Goal: Information Seeking & Learning: Learn about a topic

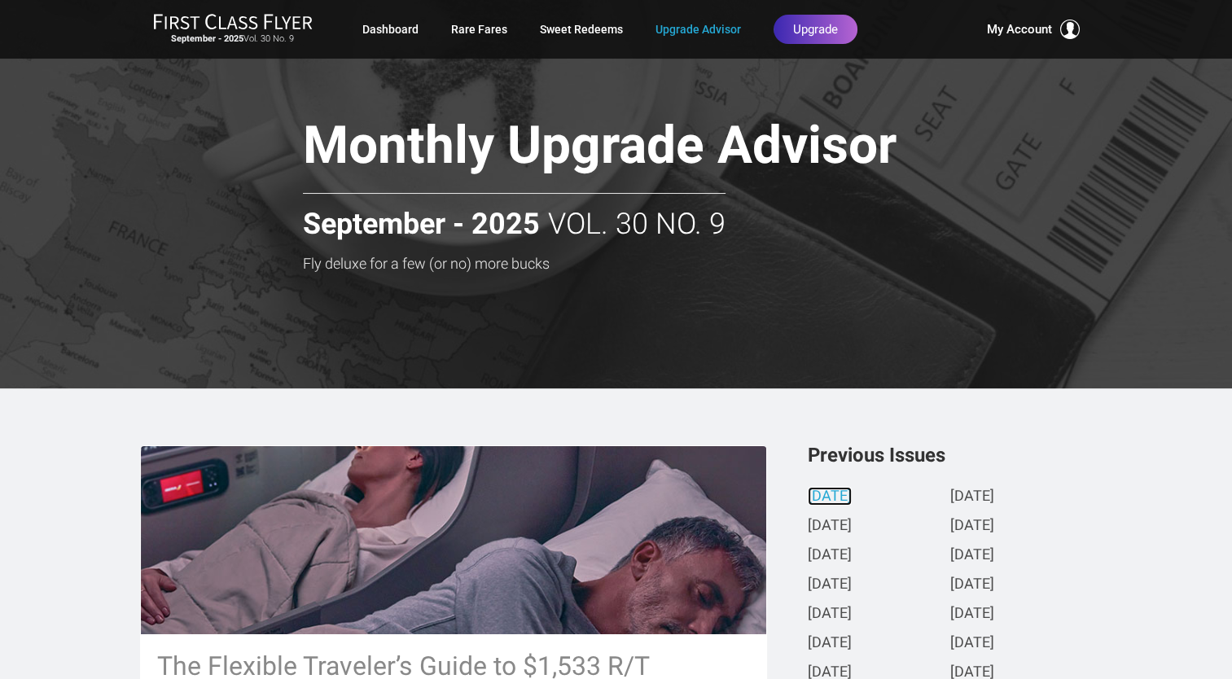
click at [852, 495] on link "[DATE]" at bounding box center [830, 497] width 44 height 17
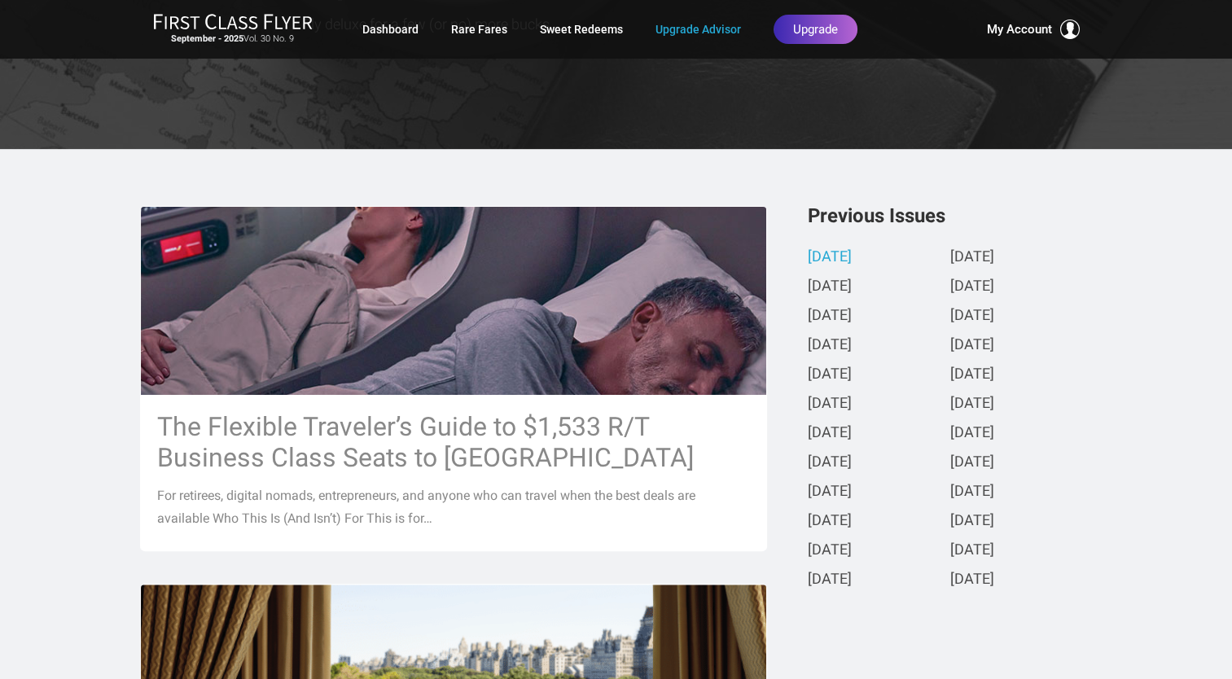
scroll to position [249, 0]
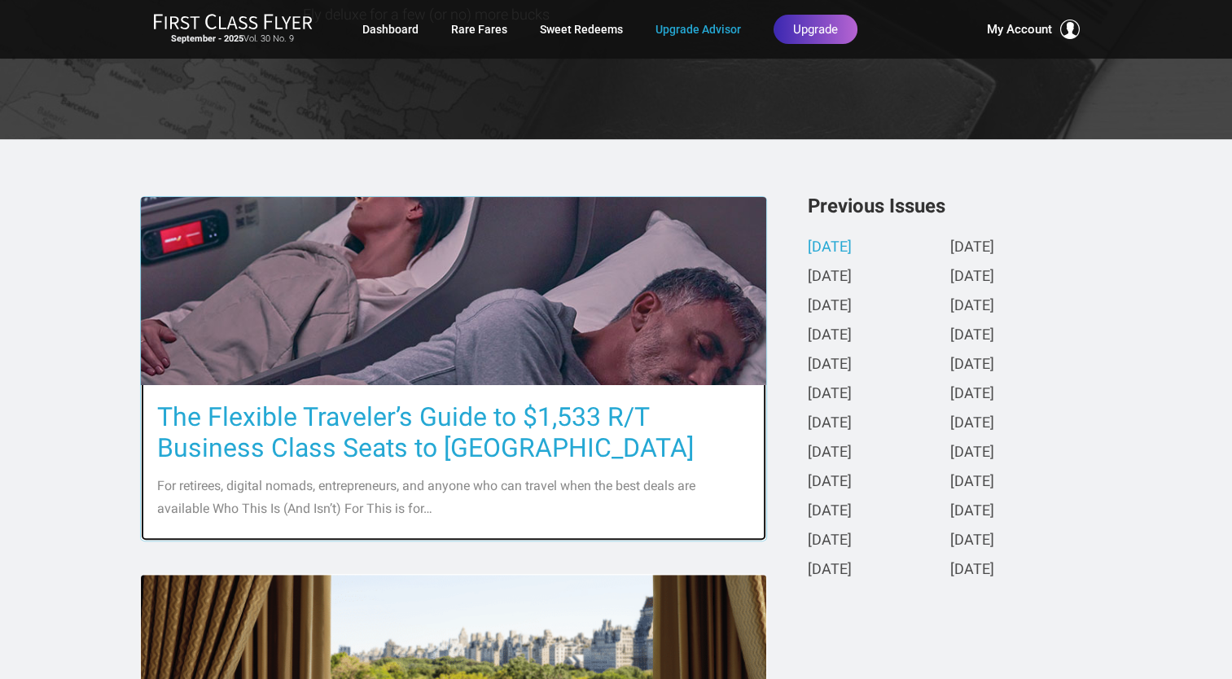
click at [472, 419] on h3 "The Flexible Traveler’s Guide to $1,533 R/T Business Class Seats to [GEOGRAPHIC…" at bounding box center [453, 433] width 593 height 62
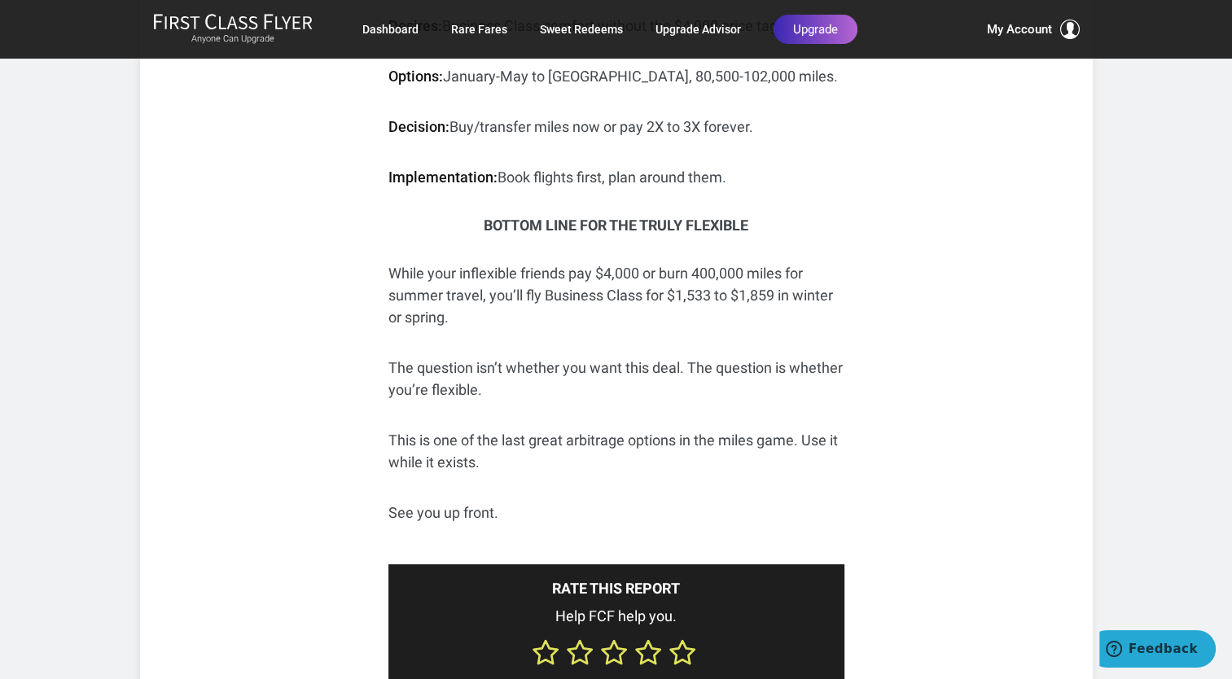
scroll to position [6313, 0]
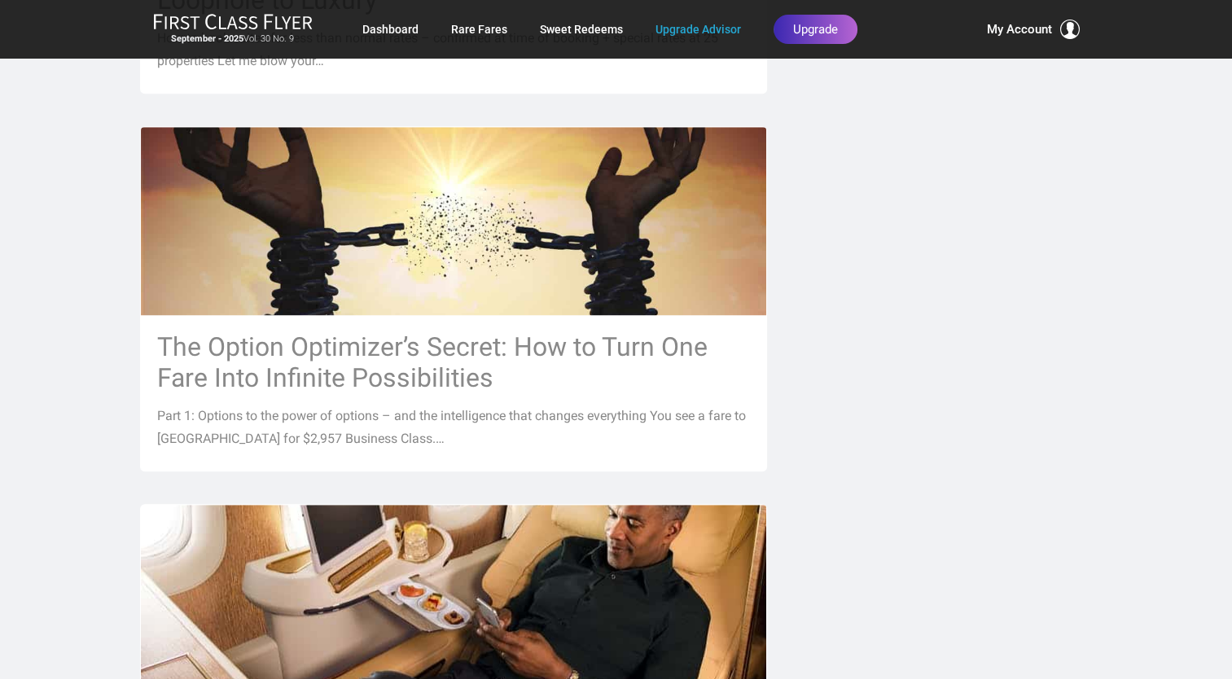
scroll to position [1077, 0]
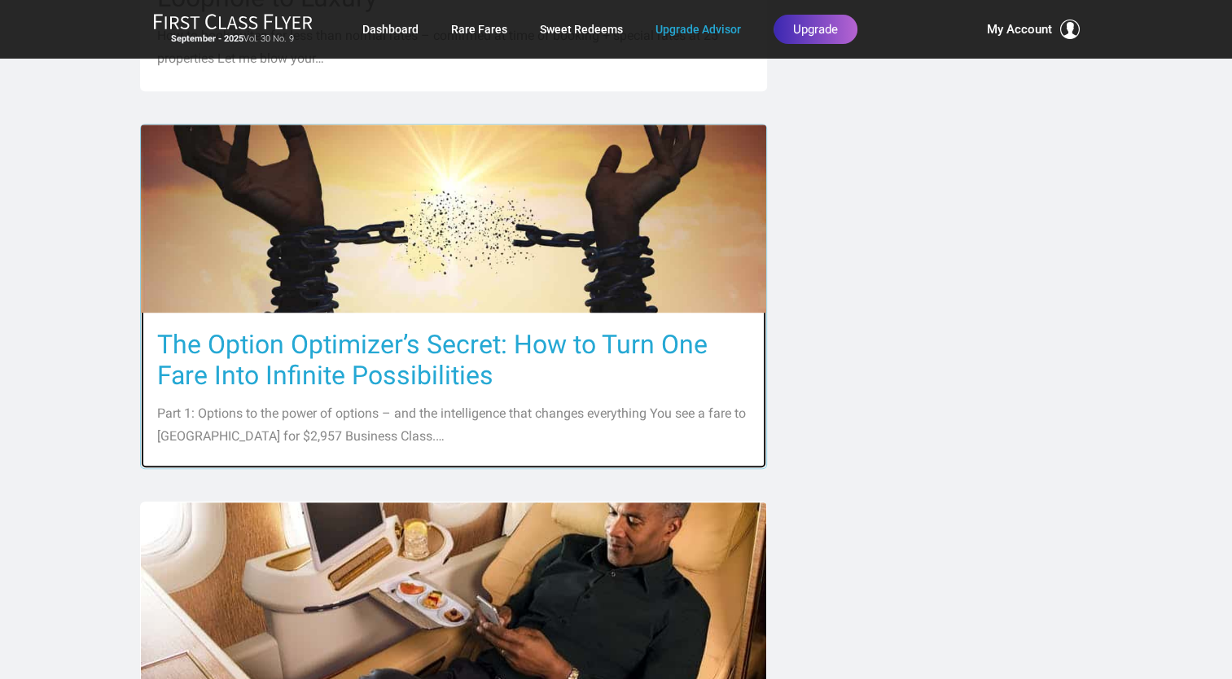
click at [600, 340] on h3 "The Option Optimizer’s Secret: How to Turn One Fare Into Infinite Possibilities" at bounding box center [453, 360] width 593 height 62
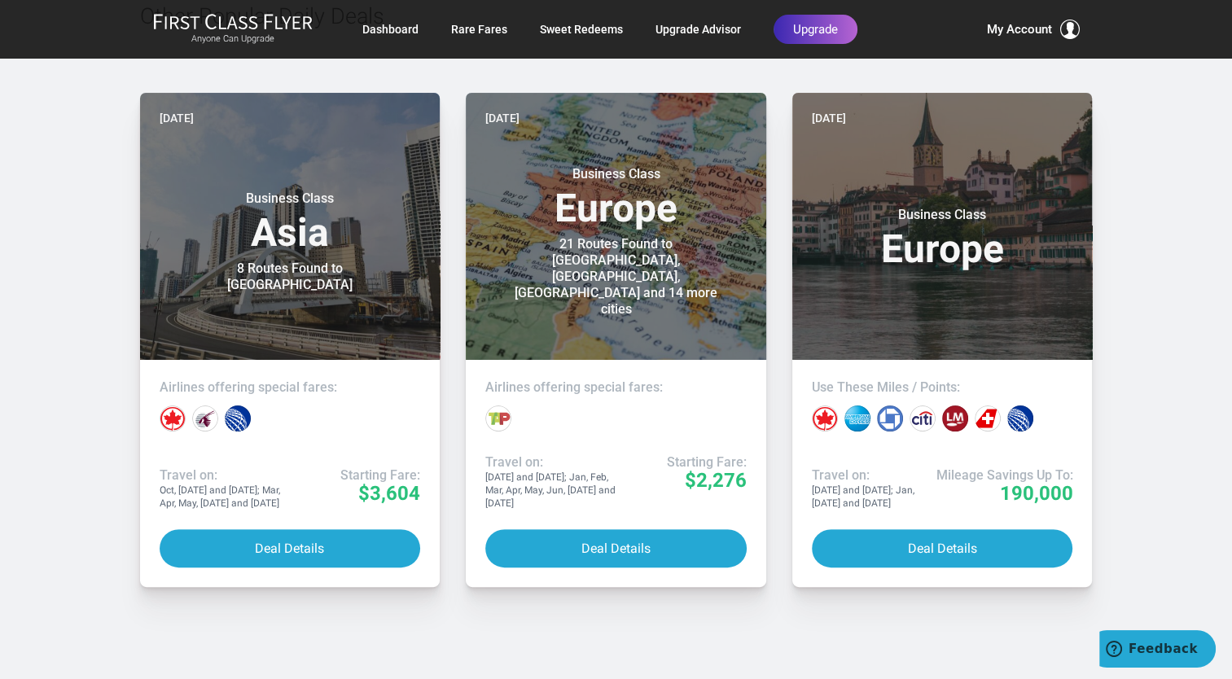
scroll to position [6500, 0]
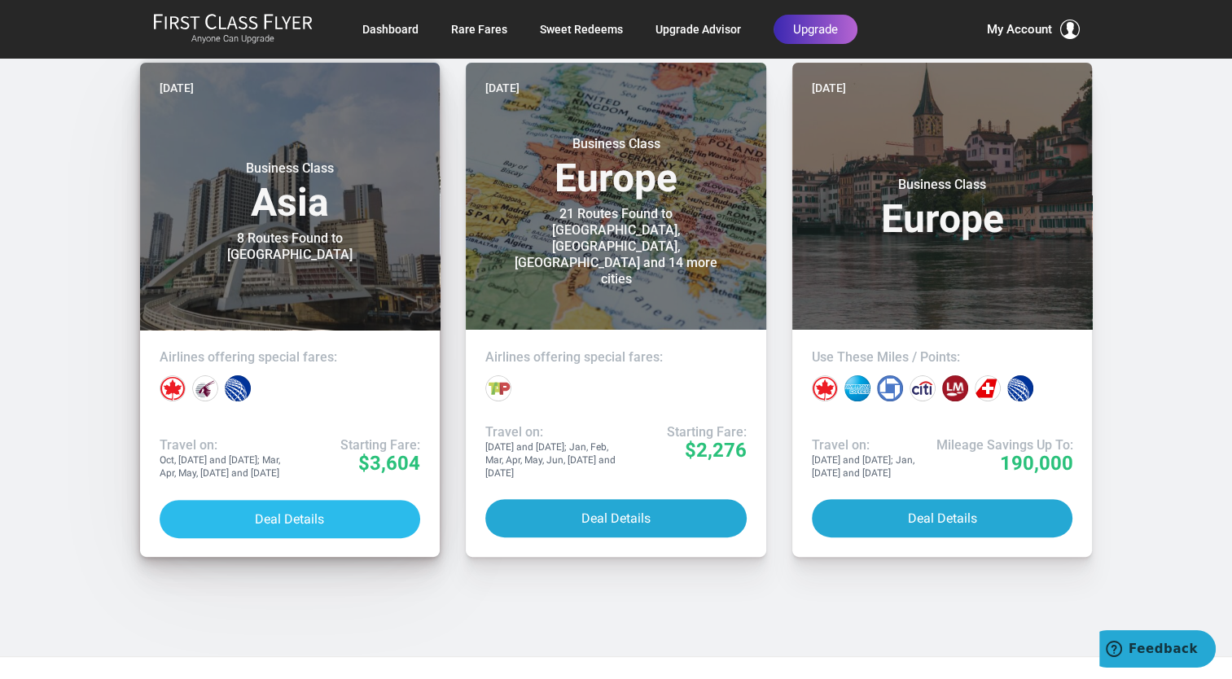
click at [322, 525] on button "Deal Details" at bounding box center [290, 519] width 261 height 38
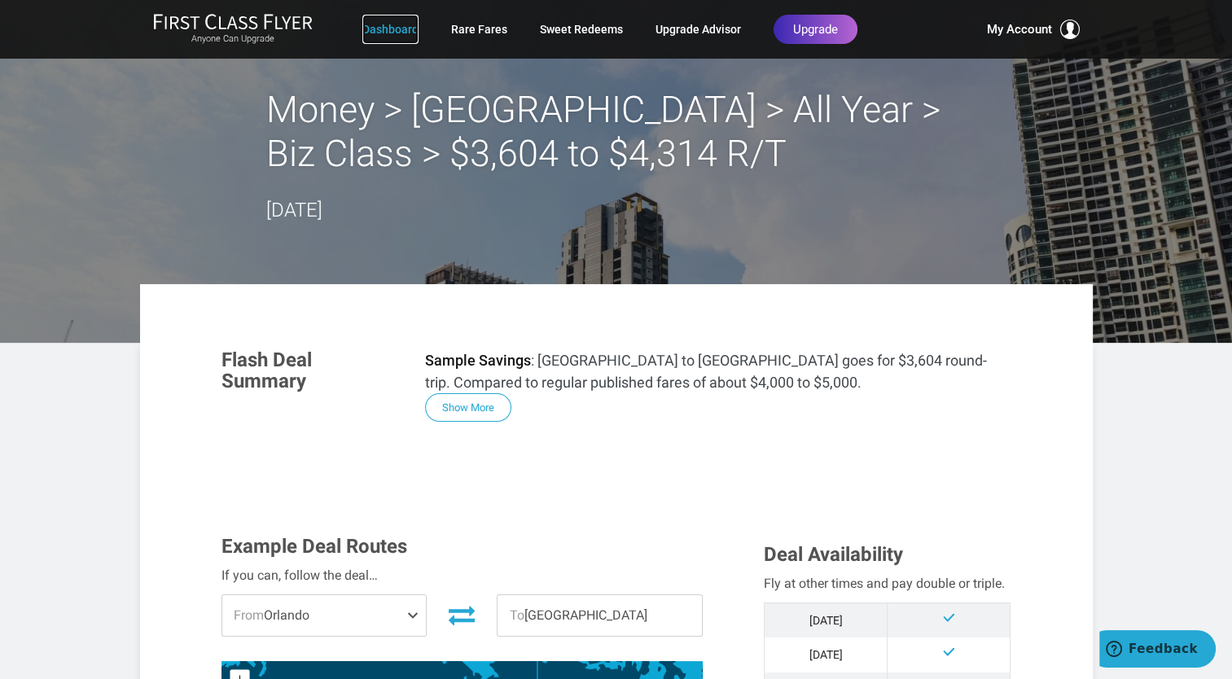
click at [412, 24] on link "Dashboard" at bounding box center [390, 29] width 56 height 29
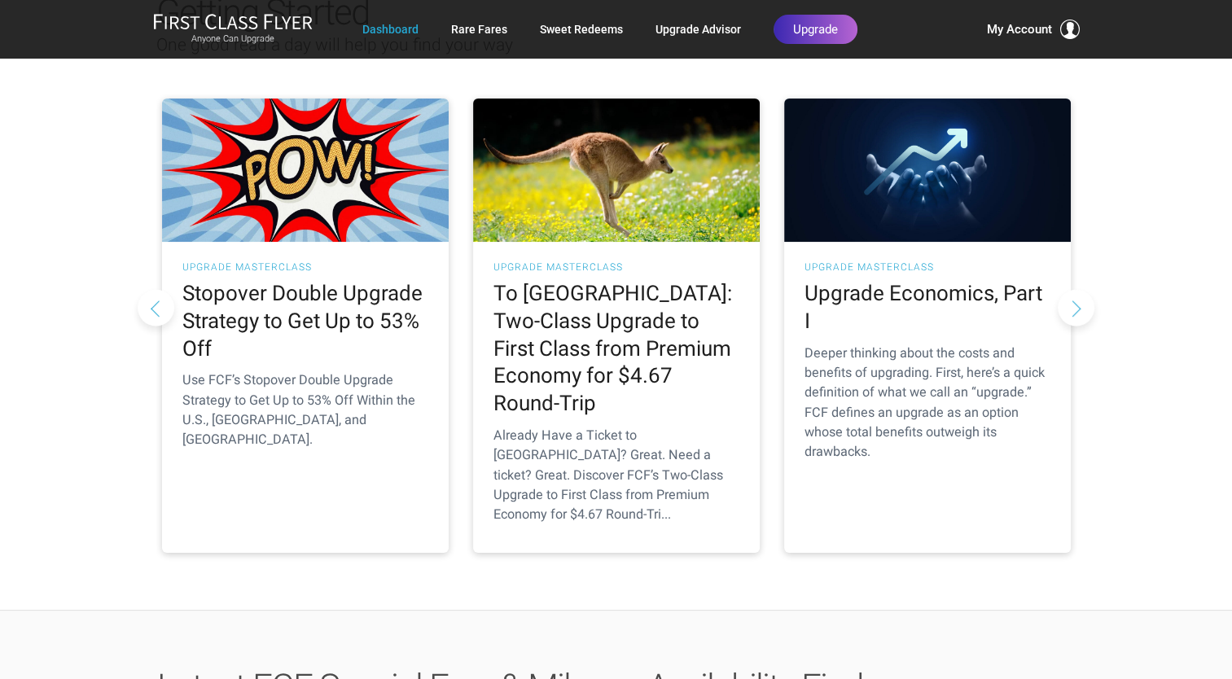
scroll to position [211, 0]
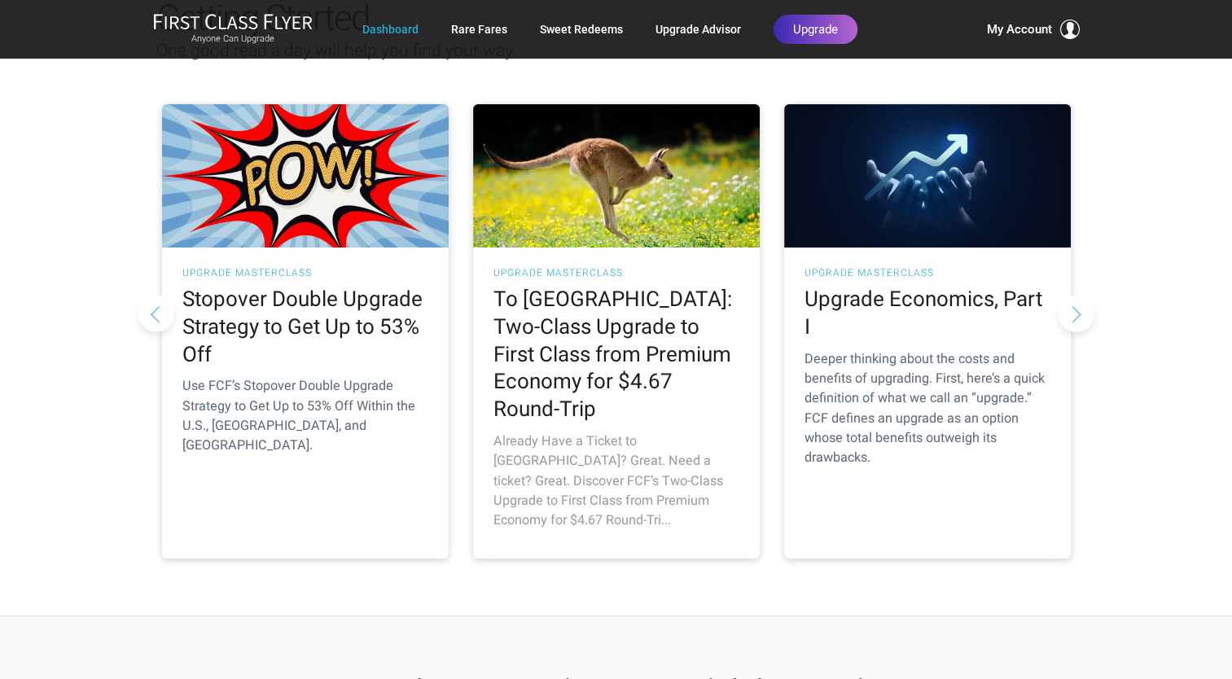
click at [663, 312] on h2 "To [GEOGRAPHIC_DATA]: Two-Class Upgrade to First Class from Premium Economy for…" at bounding box center [617, 355] width 246 height 138
click at [665, 302] on h2 "To [GEOGRAPHIC_DATA]: Two-Class Upgrade to First Class from Premium Economy for…" at bounding box center [617, 355] width 246 height 138
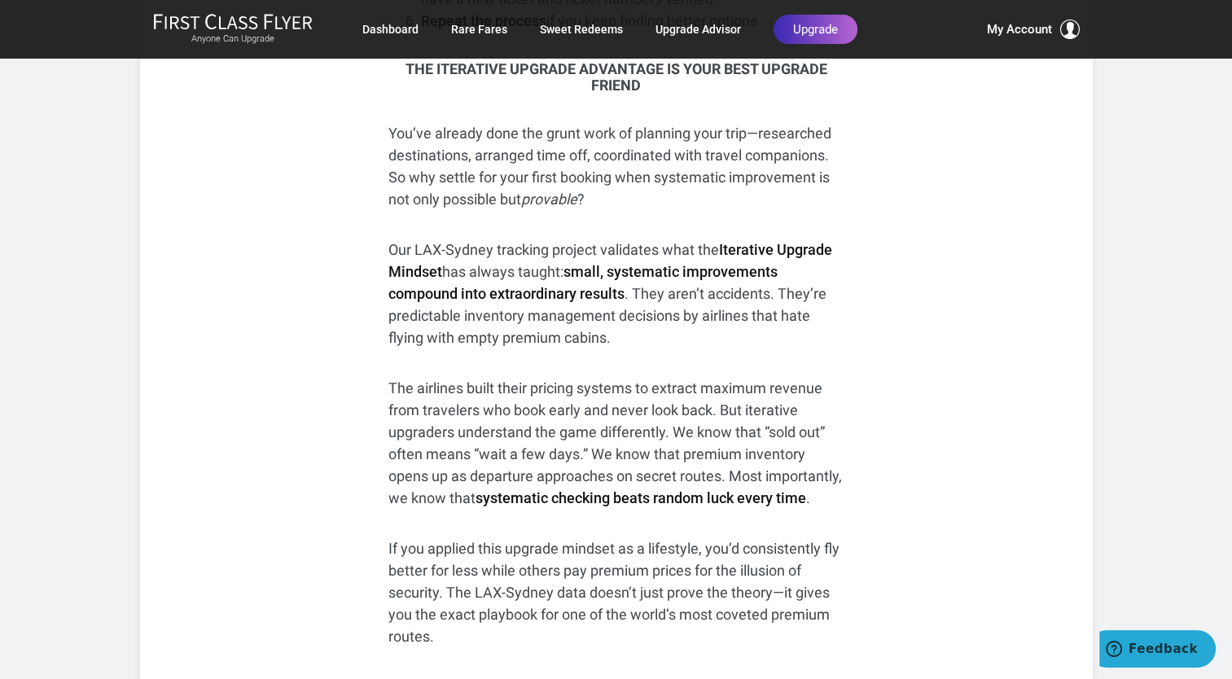
scroll to position [11155, 0]
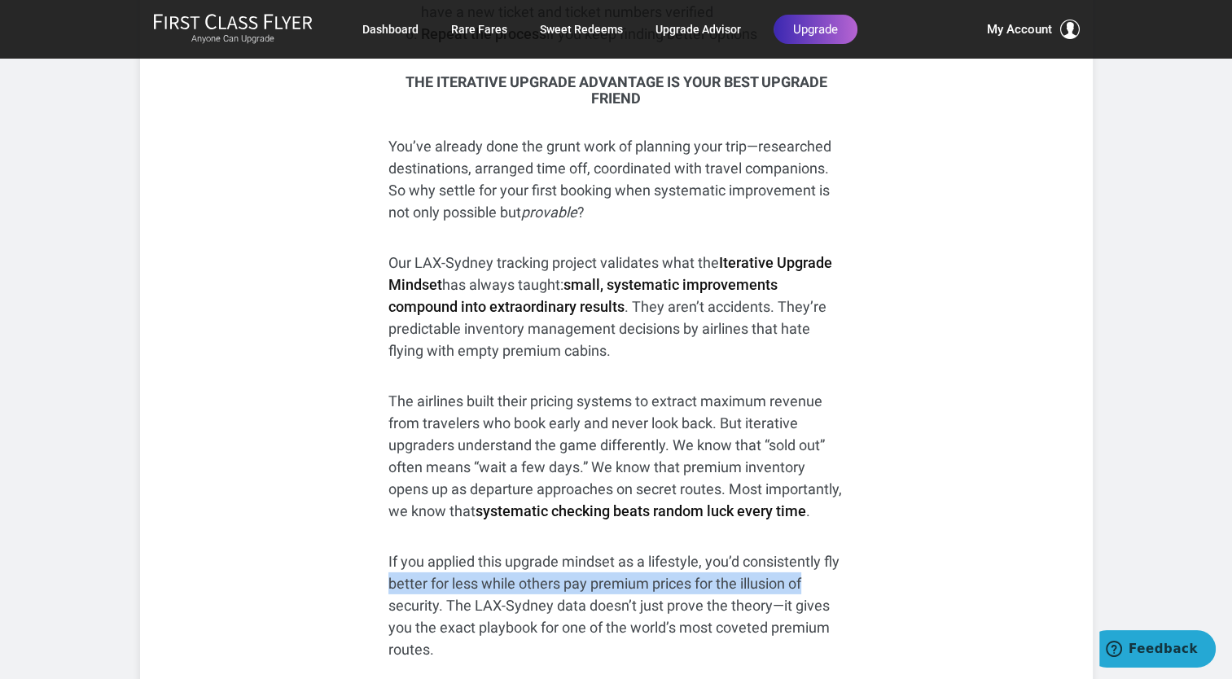
drag, startPoint x: 1228, startPoint y: 548, endPoint x: 1228, endPoint y: 560, distance: 11.4
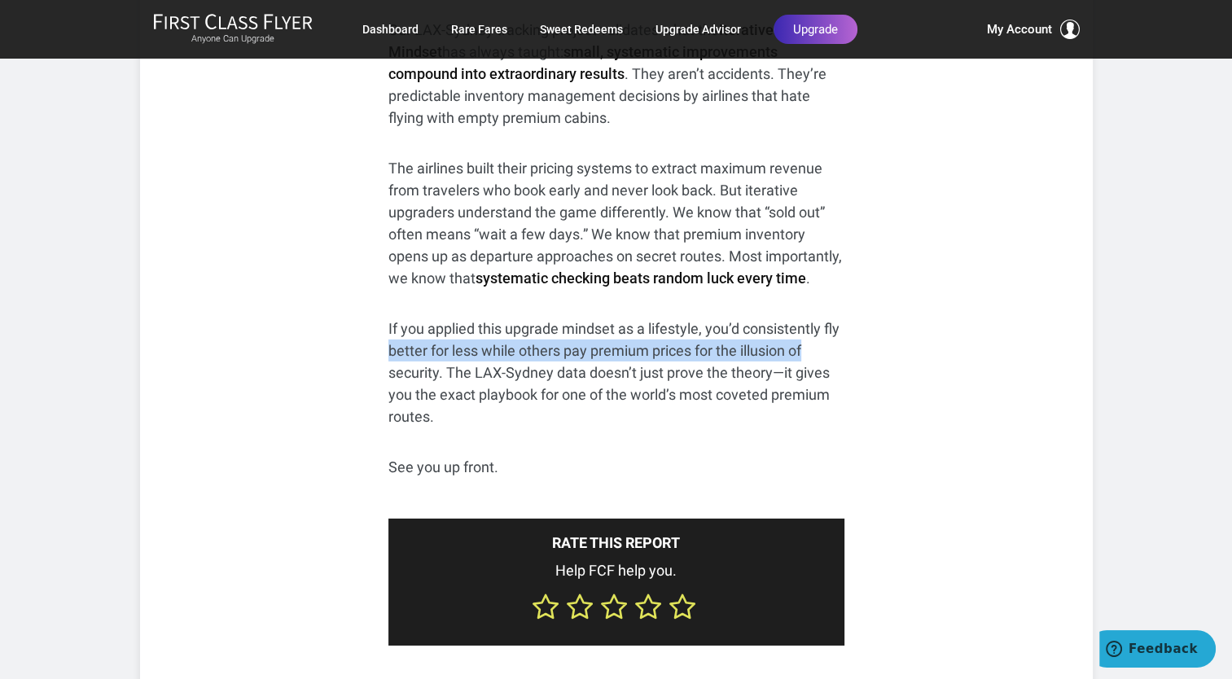
scroll to position [11416, 0]
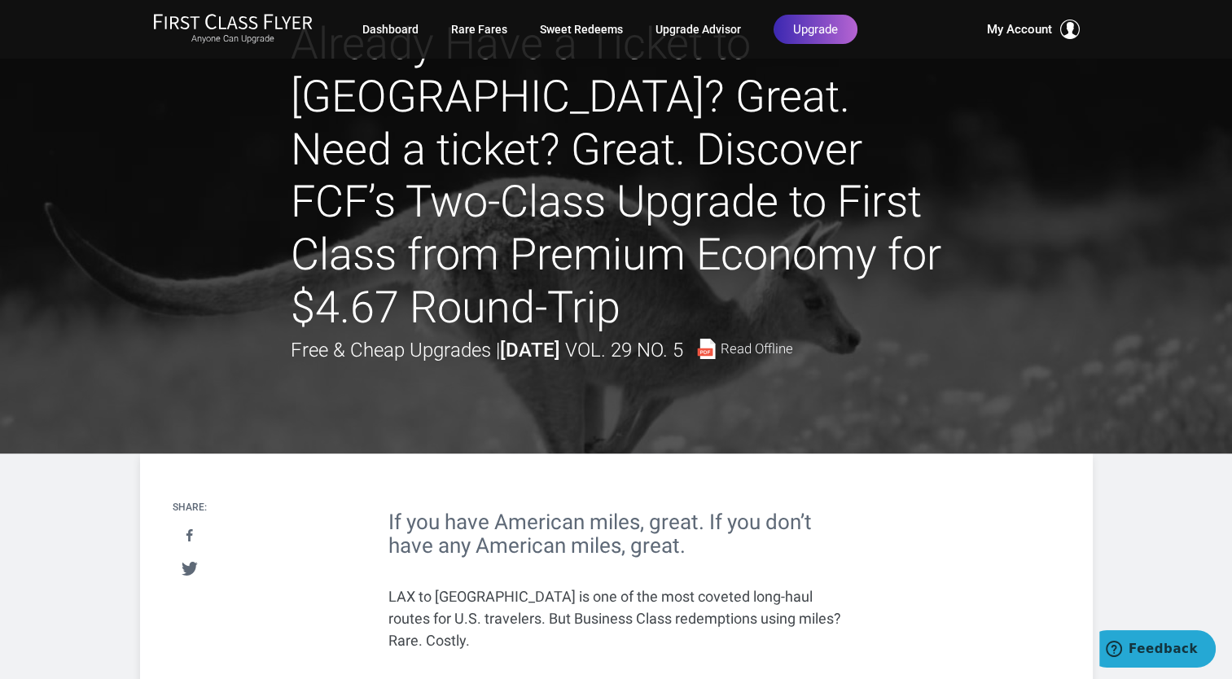
scroll to position [0, 0]
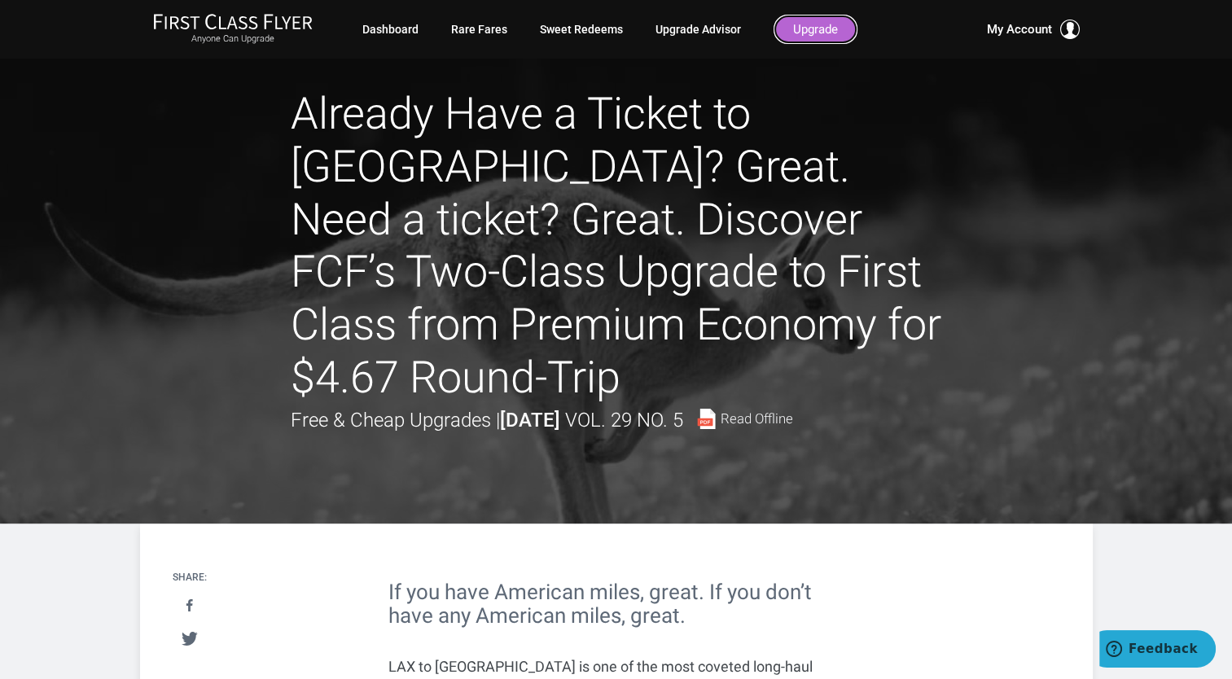
click at [812, 37] on link "Upgrade" at bounding box center [816, 29] width 84 height 29
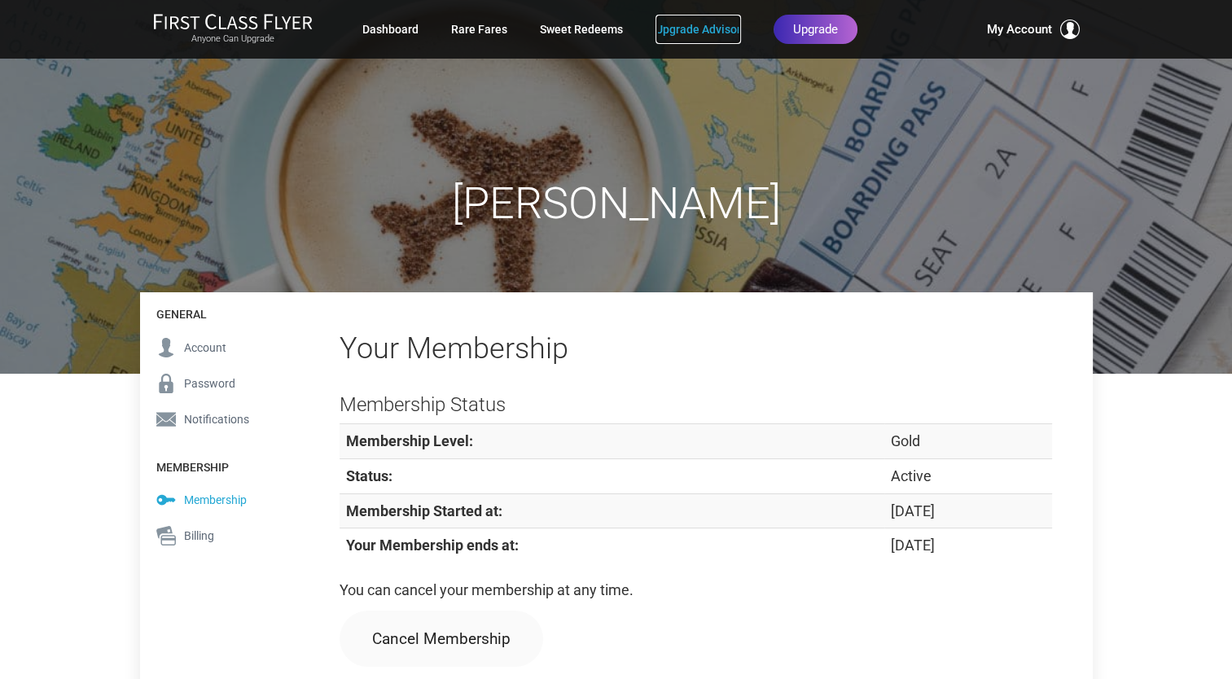
click at [710, 34] on link "Upgrade Advisor" at bounding box center [699, 29] width 86 height 29
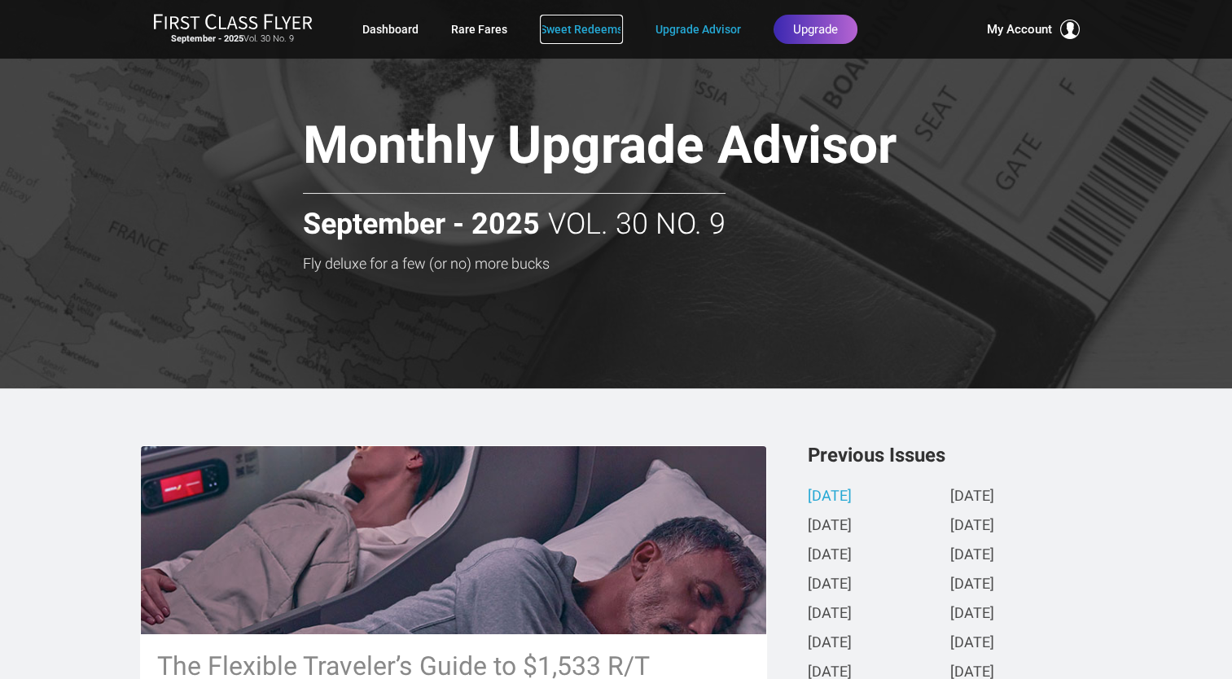
click at [596, 25] on link "Sweet Redeems" at bounding box center [581, 29] width 83 height 29
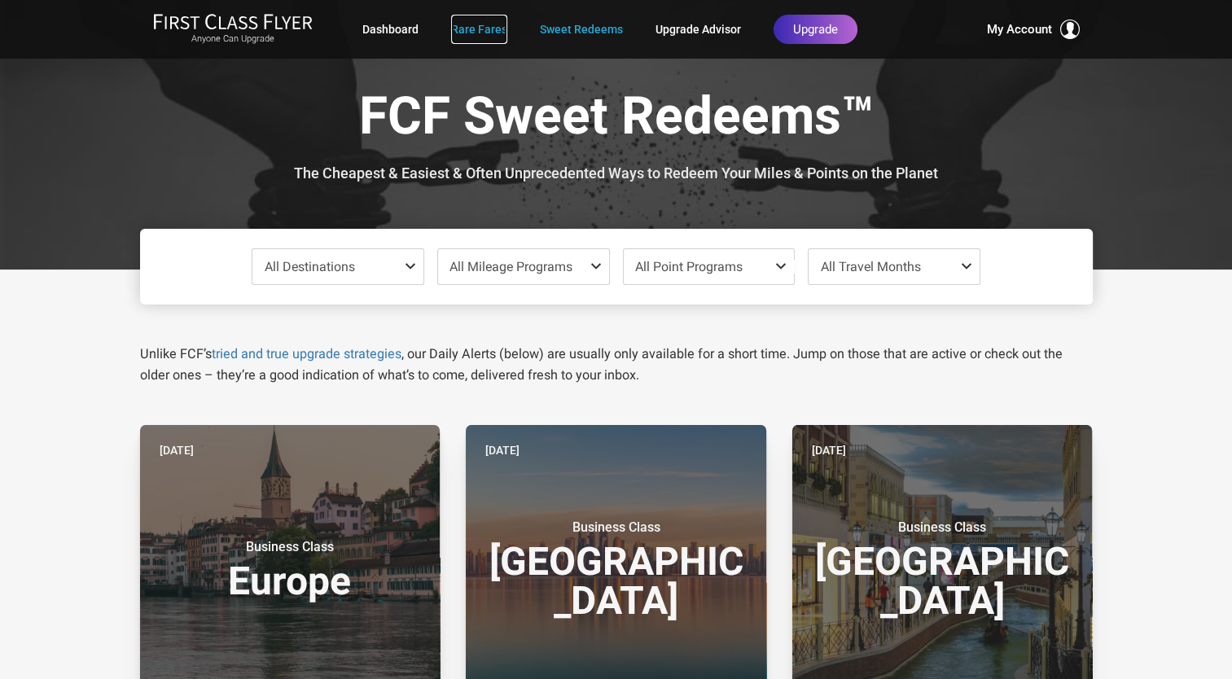
click at [489, 29] on link "Rare Fares" at bounding box center [479, 29] width 56 height 29
click at [418, 272] on span at bounding box center [414, 266] width 20 height 13
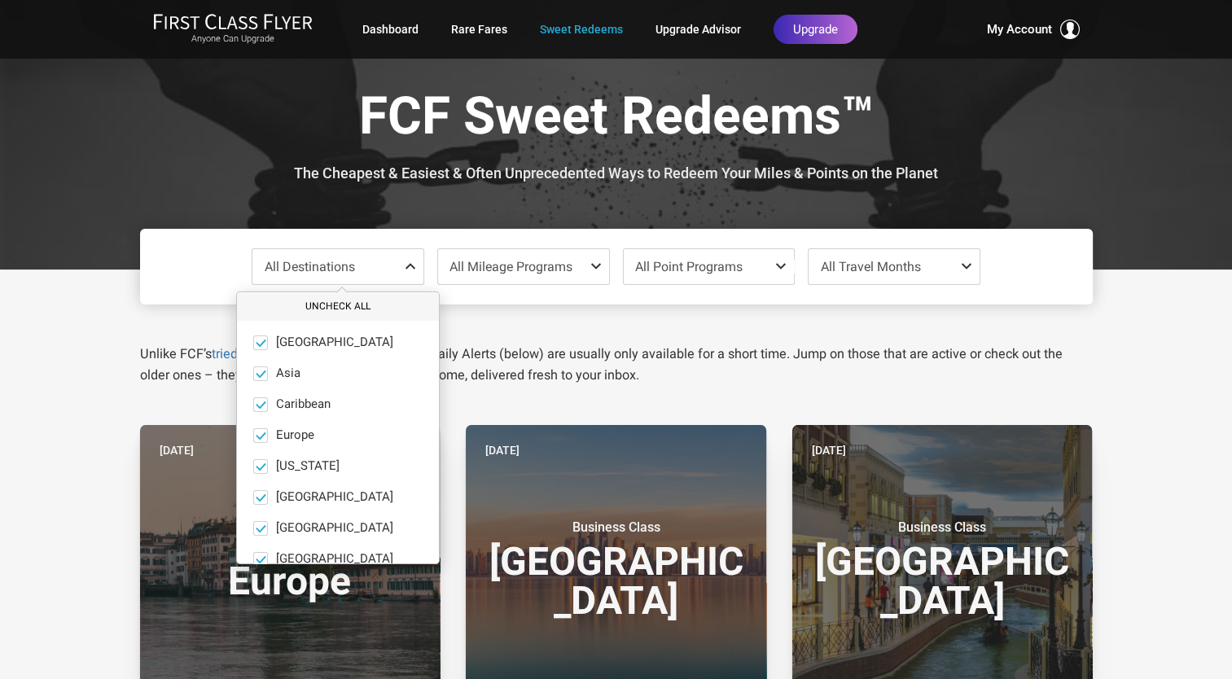
click at [355, 301] on button "Uncheck All" at bounding box center [338, 306] width 202 height 27
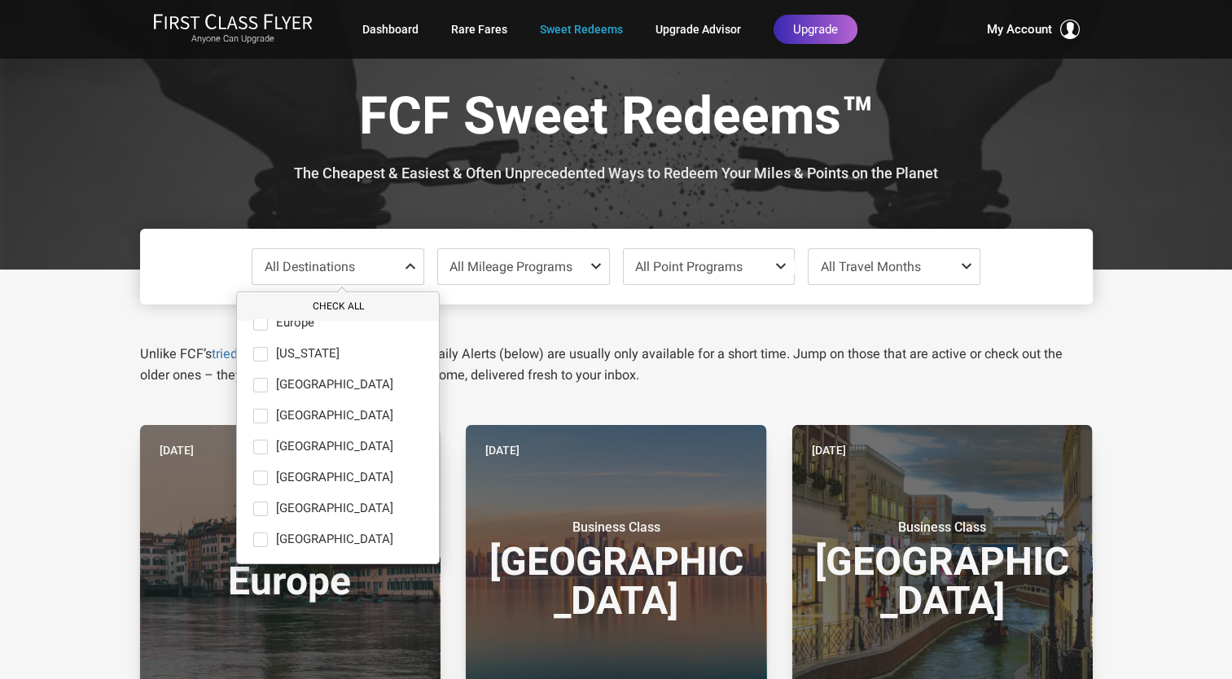
scroll to position [67, 0]
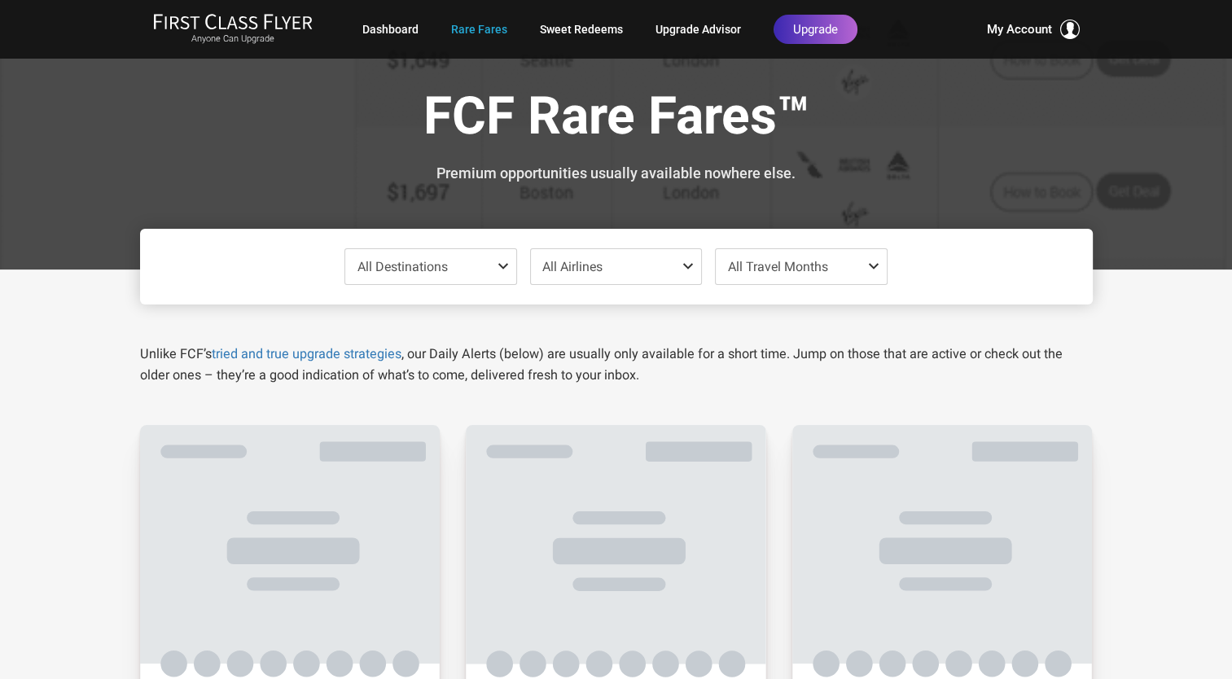
click at [503, 269] on span at bounding box center [507, 266] width 20 height 13
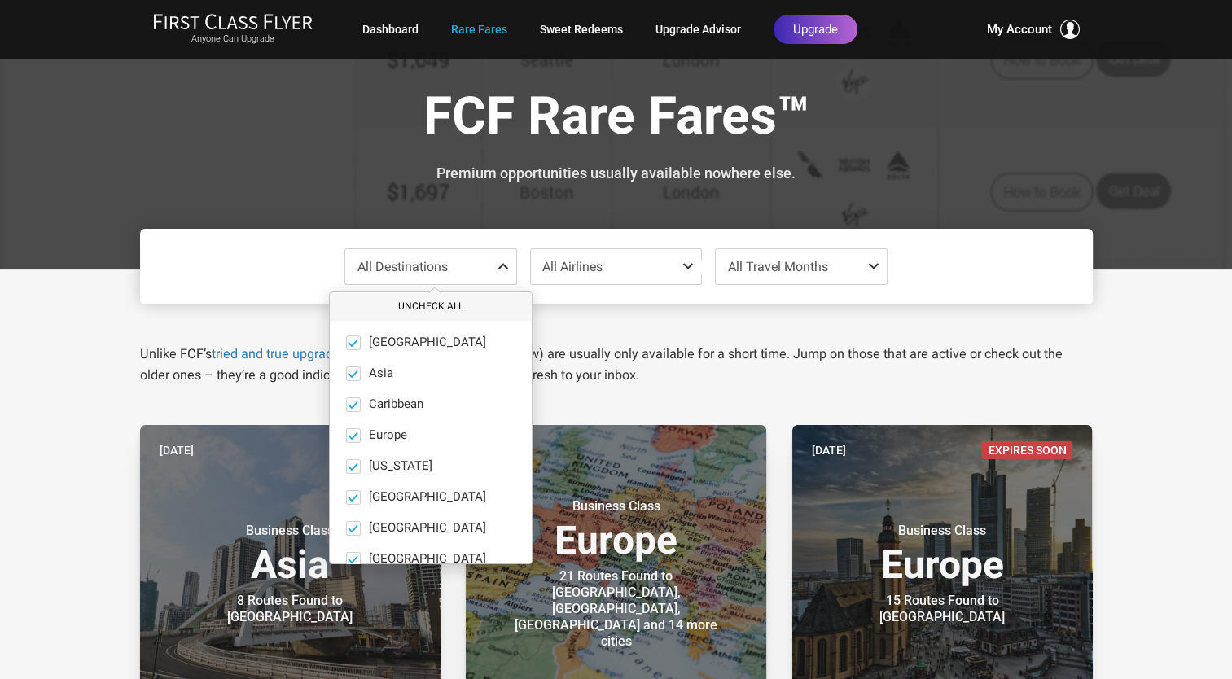
click at [424, 307] on button "Uncheck All" at bounding box center [431, 306] width 202 height 27
click at [350, 373] on span at bounding box center [353, 374] width 15 height 15
click at [0, 0] on input "Asia only" at bounding box center [0, 0] width 0 height 0
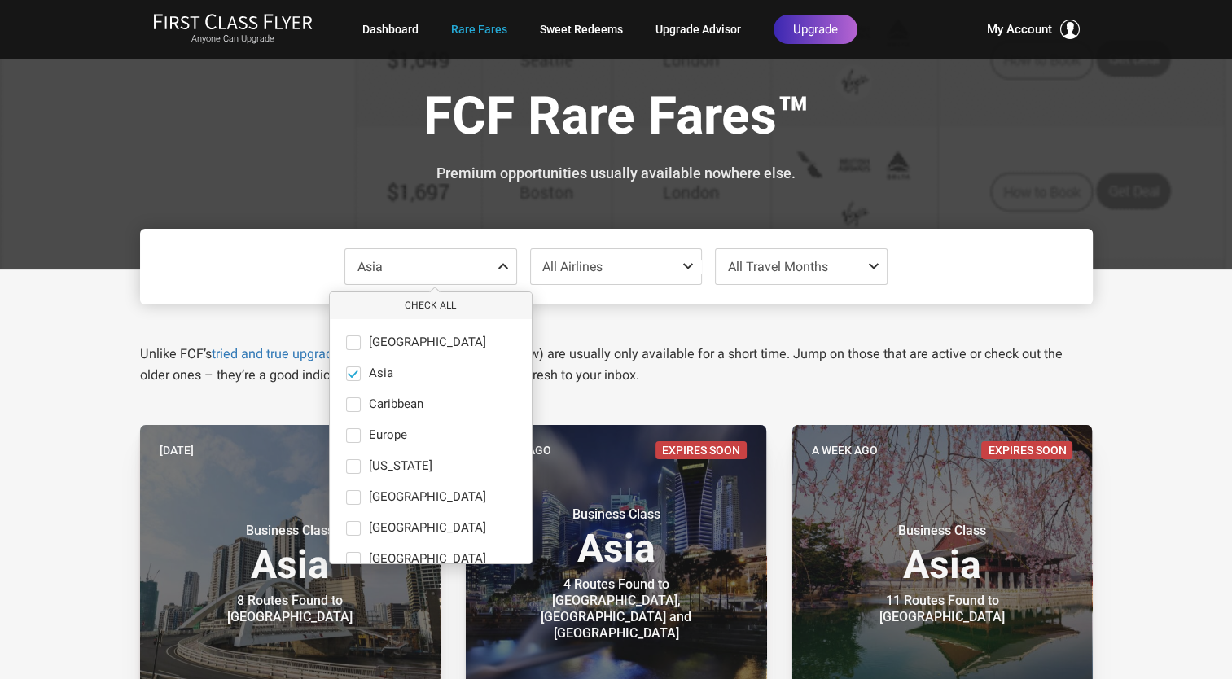
click at [869, 261] on span at bounding box center [877, 266] width 20 height 13
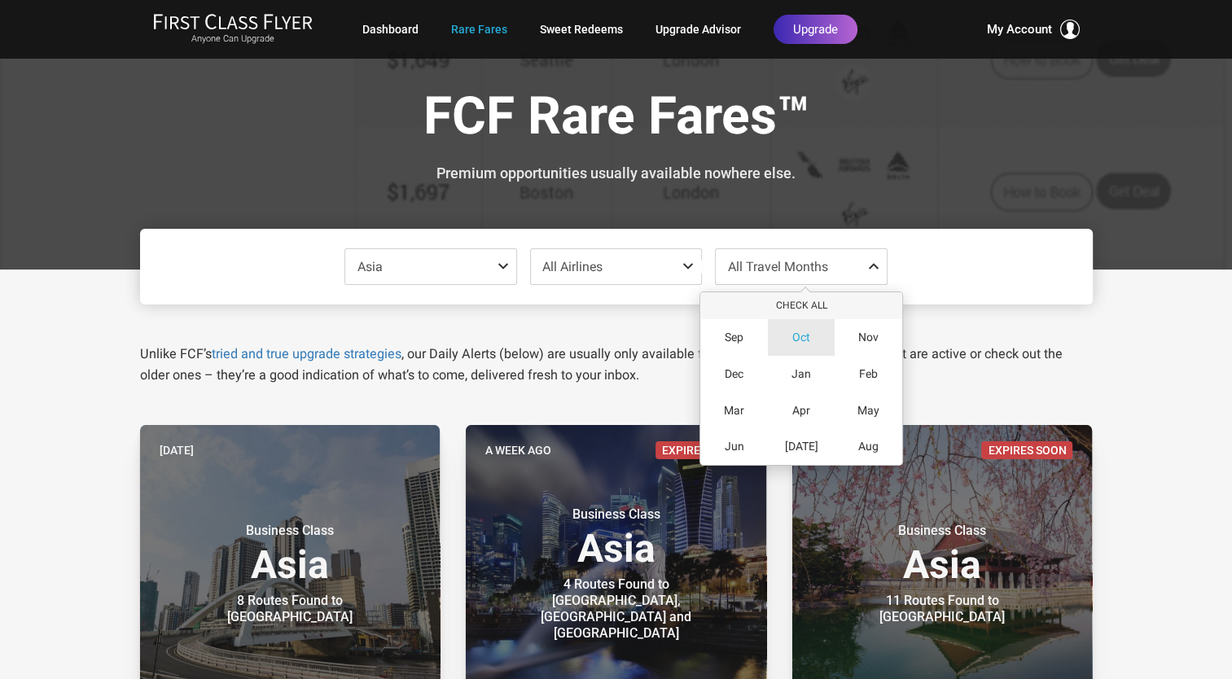
click at [804, 337] on span "Oct" at bounding box center [802, 338] width 18 height 14
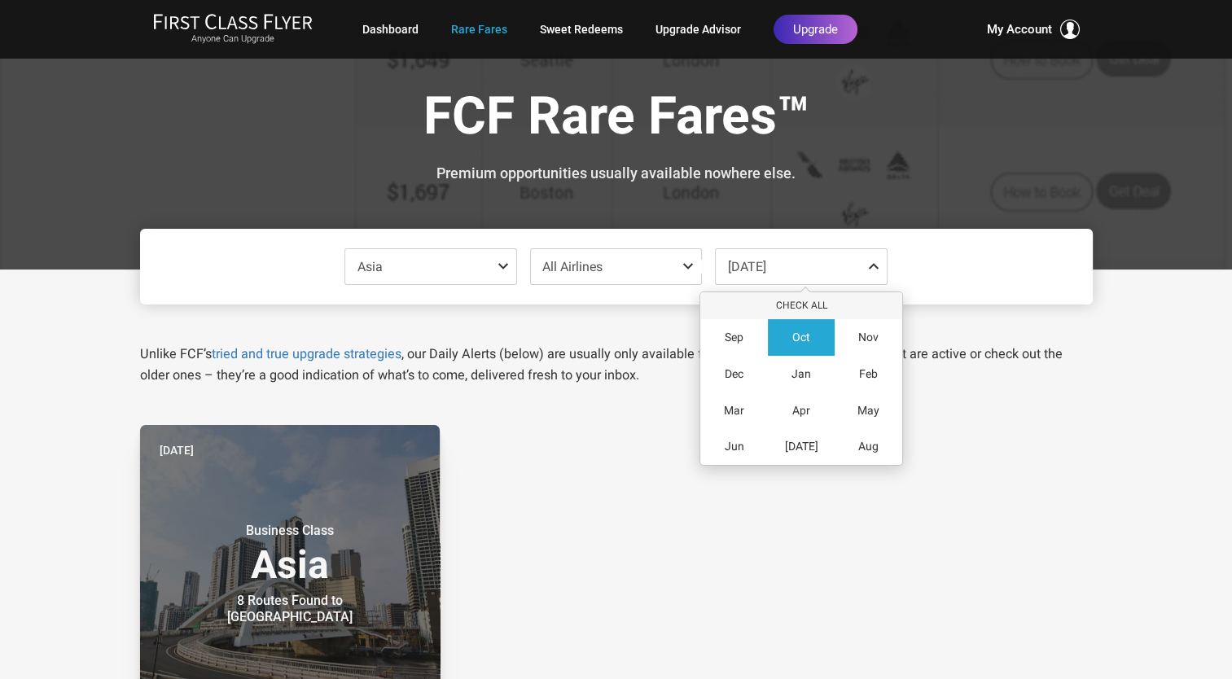
click at [874, 272] on span at bounding box center [877, 266] width 20 height 13
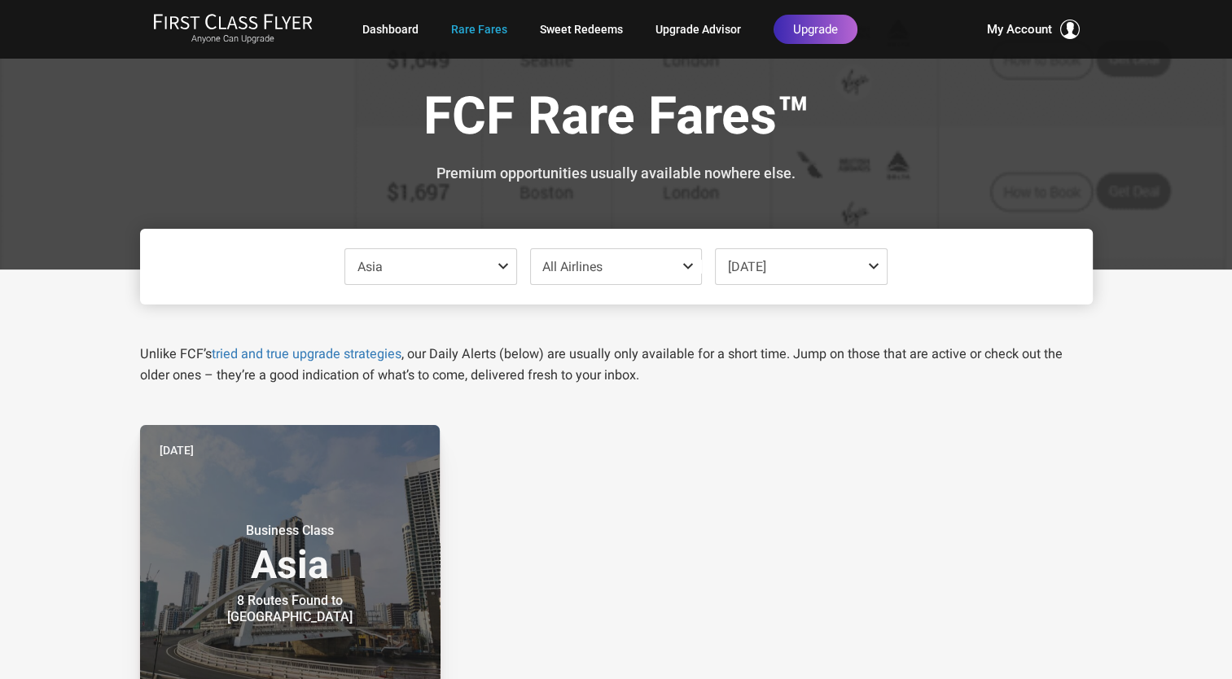
click at [874, 272] on span at bounding box center [877, 266] width 20 height 13
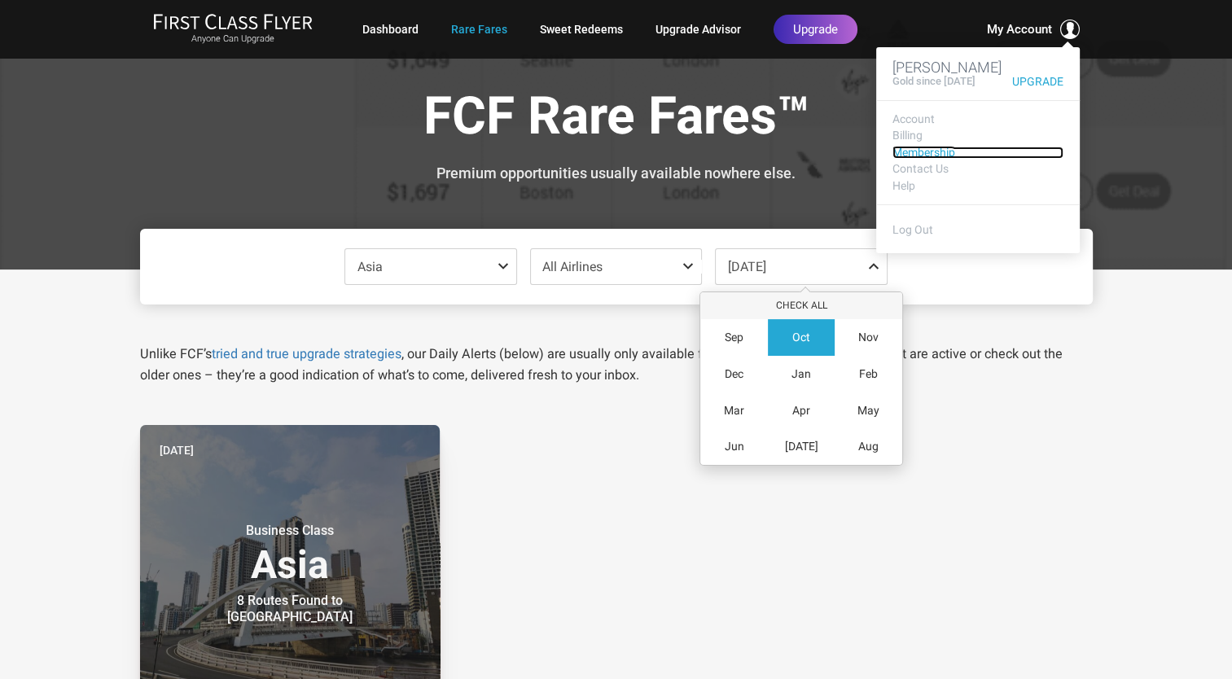
click at [926, 159] on link "Membership" at bounding box center [978, 153] width 171 height 12
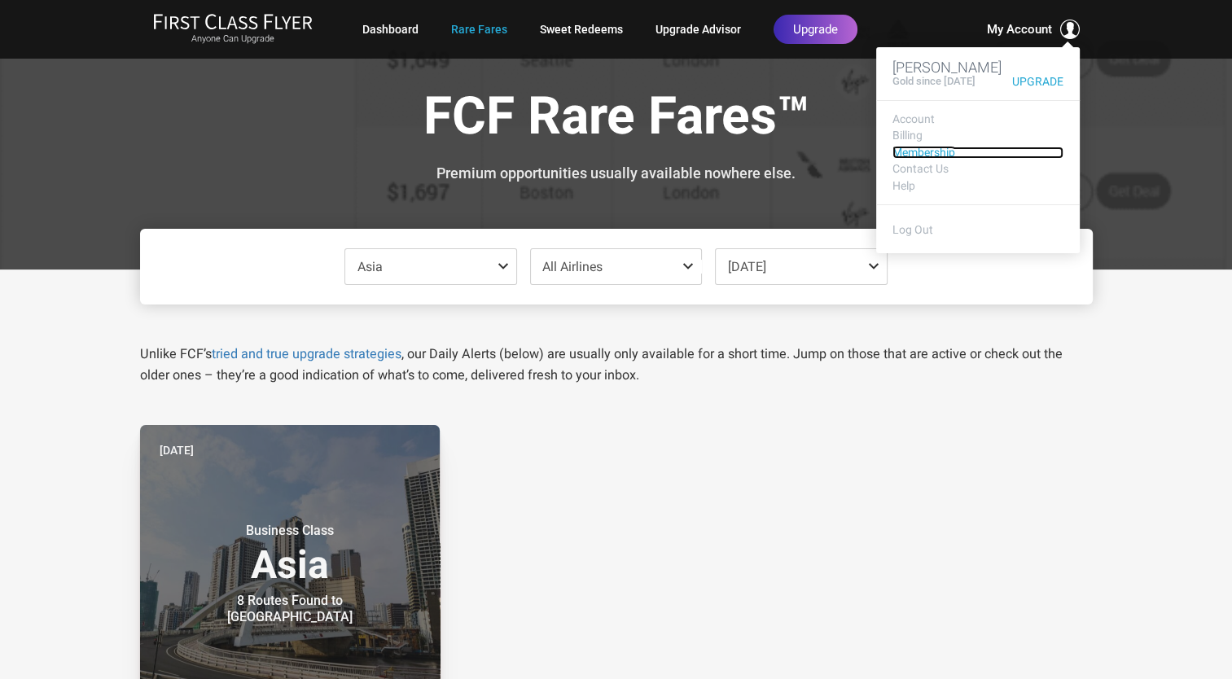
click at [926, 159] on link "Membership" at bounding box center [978, 153] width 171 height 12
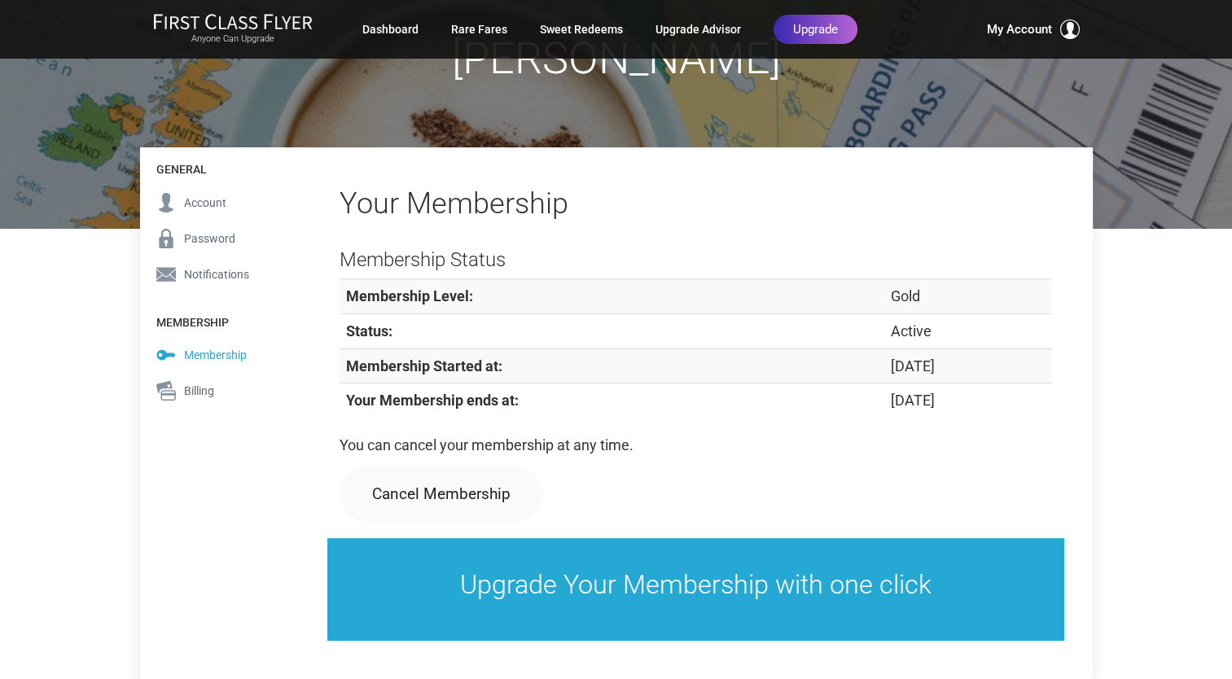
scroll to position [227, 0]
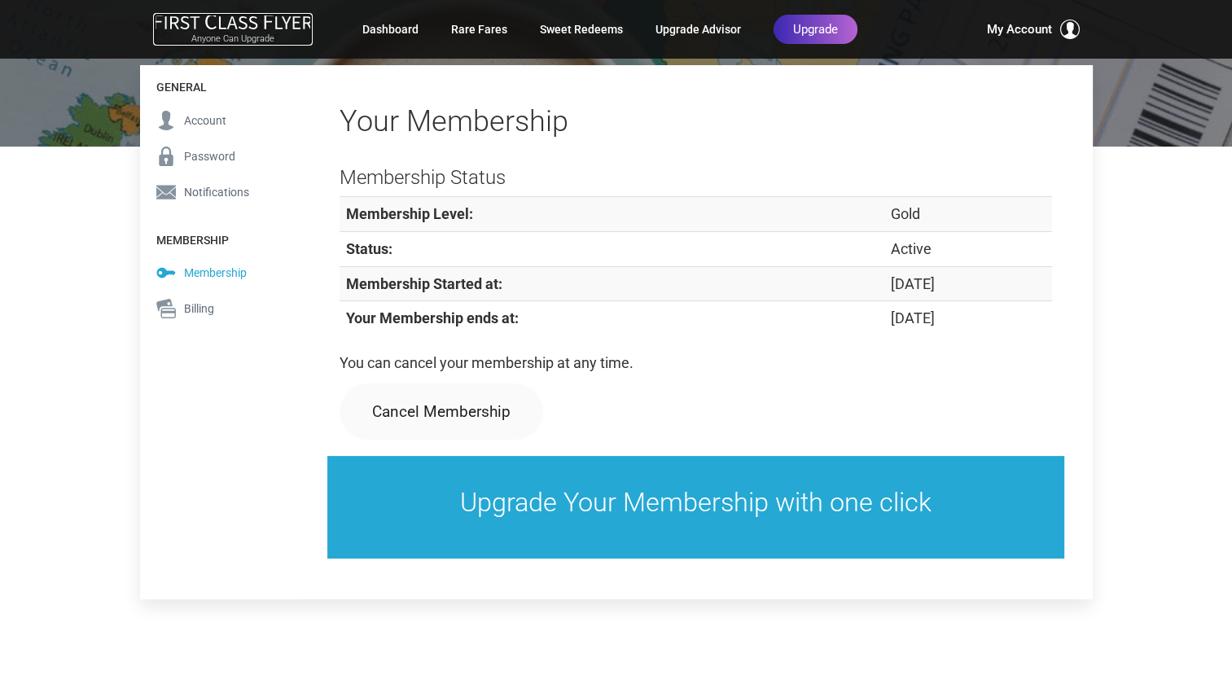
click at [252, 18] on img at bounding box center [233, 21] width 160 height 17
